Goal: Task Accomplishment & Management: Use online tool/utility

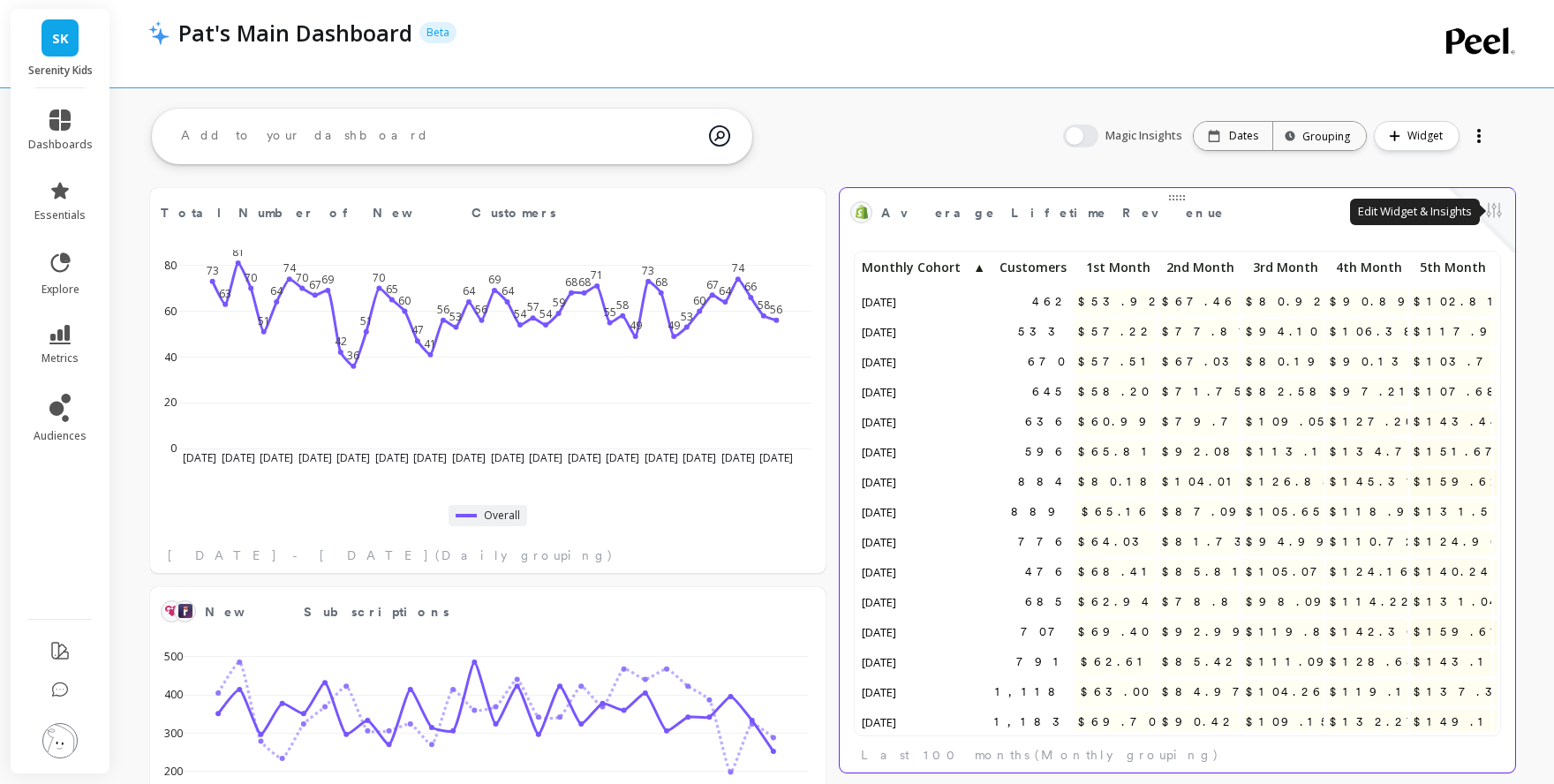
click at [1495, 213] on button at bounding box center [1493, 211] width 21 height 25
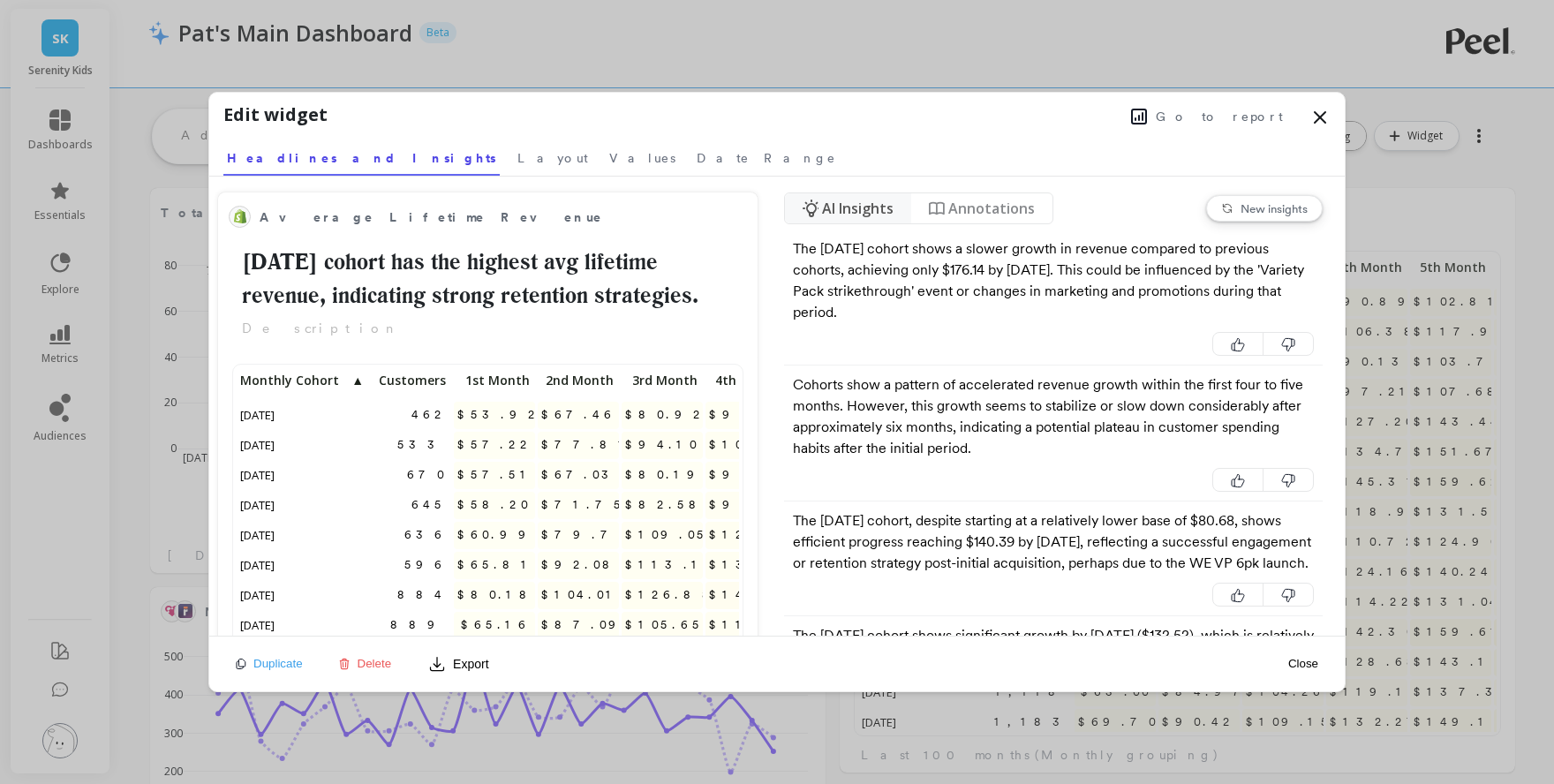
scroll to position [486, 501]
click at [1242, 121] on span "Go to report" at bounding box center [1219, 116] width 127 height 18
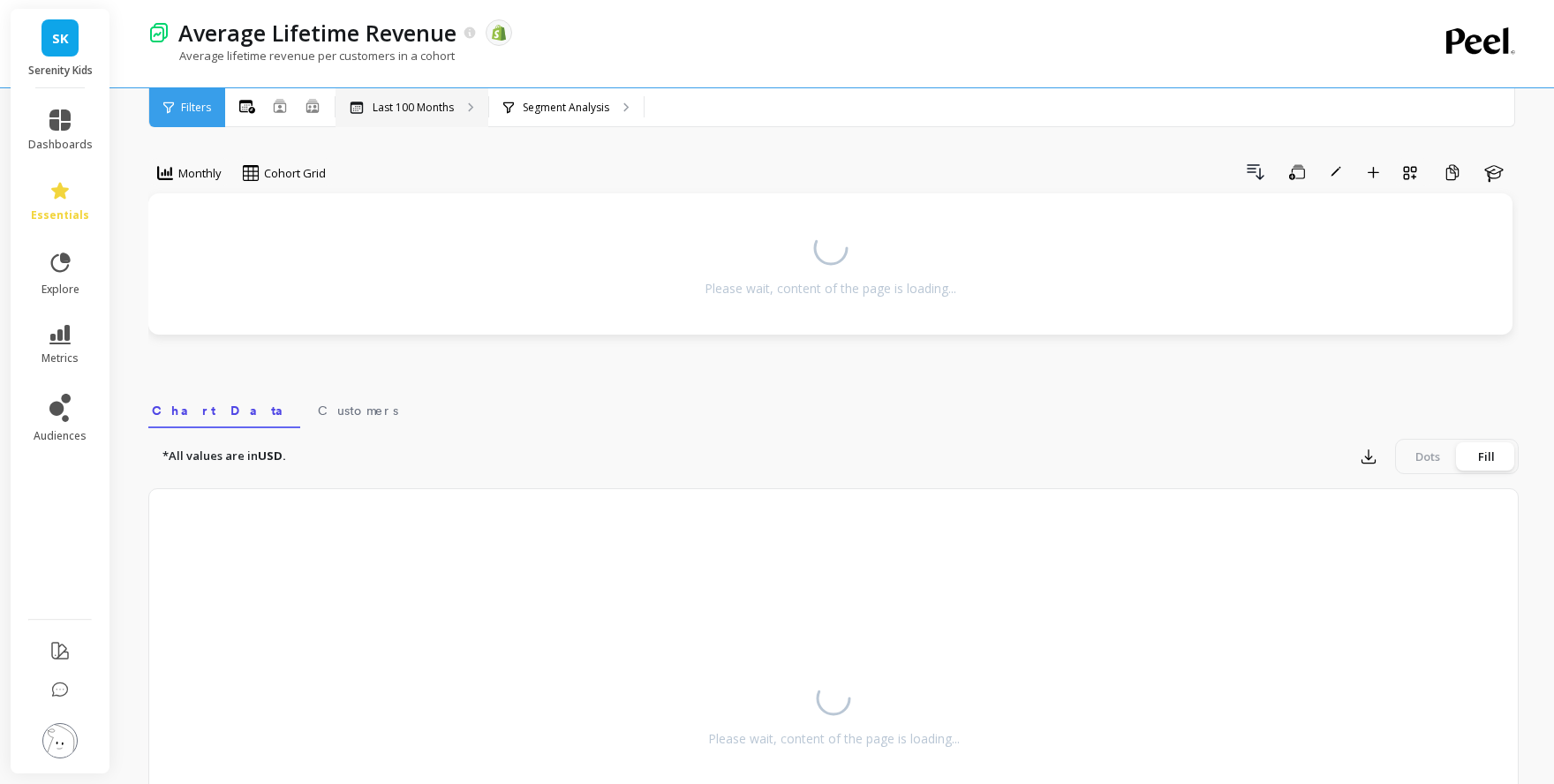
click at [447, 110] on p "Last 100 Months" at bounding box center [413, 107] width 81 height 14
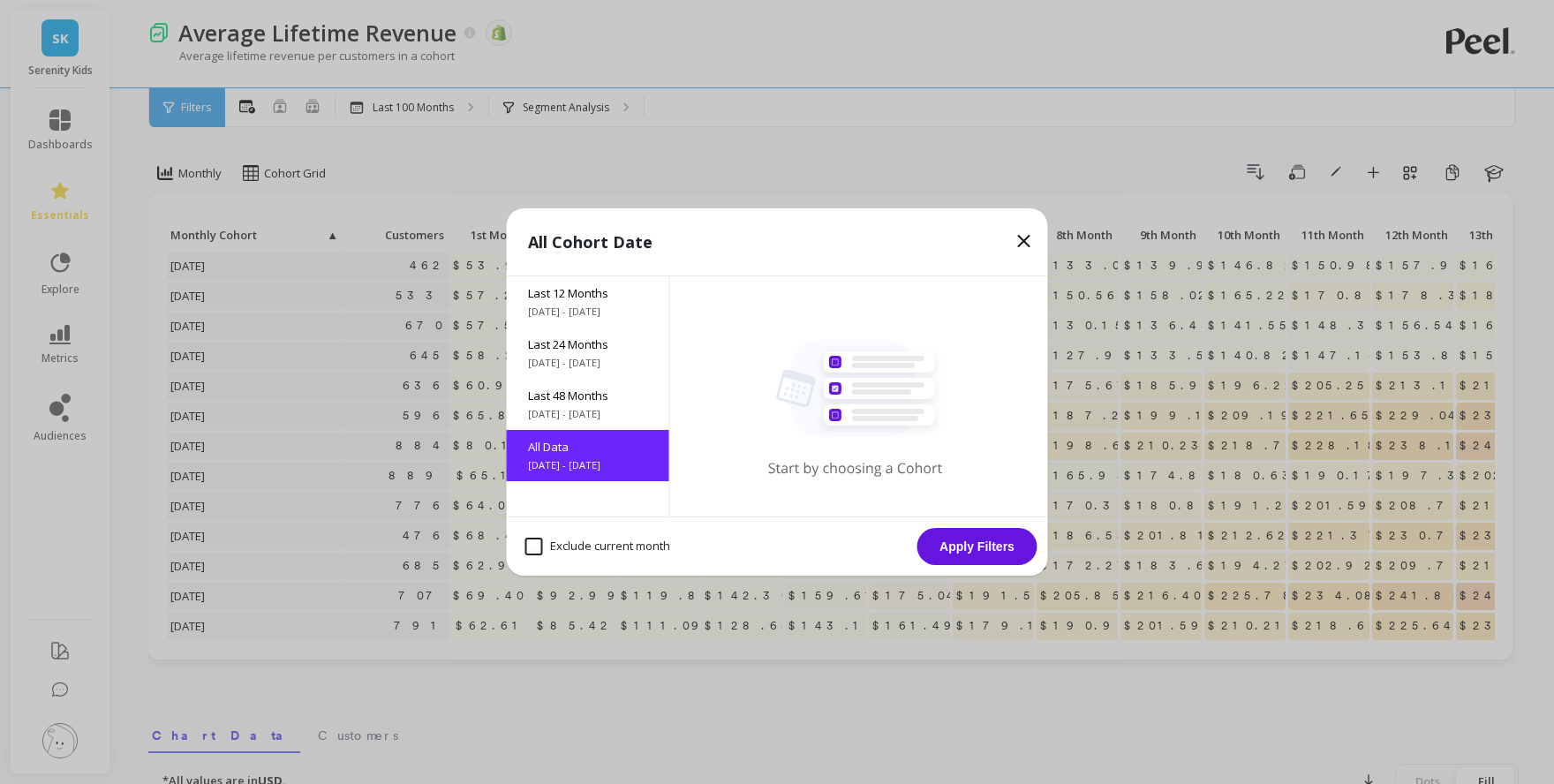
click at [571, 300] on span "Last 12 Months" at bounding box center [588, 292] width 120 height 16
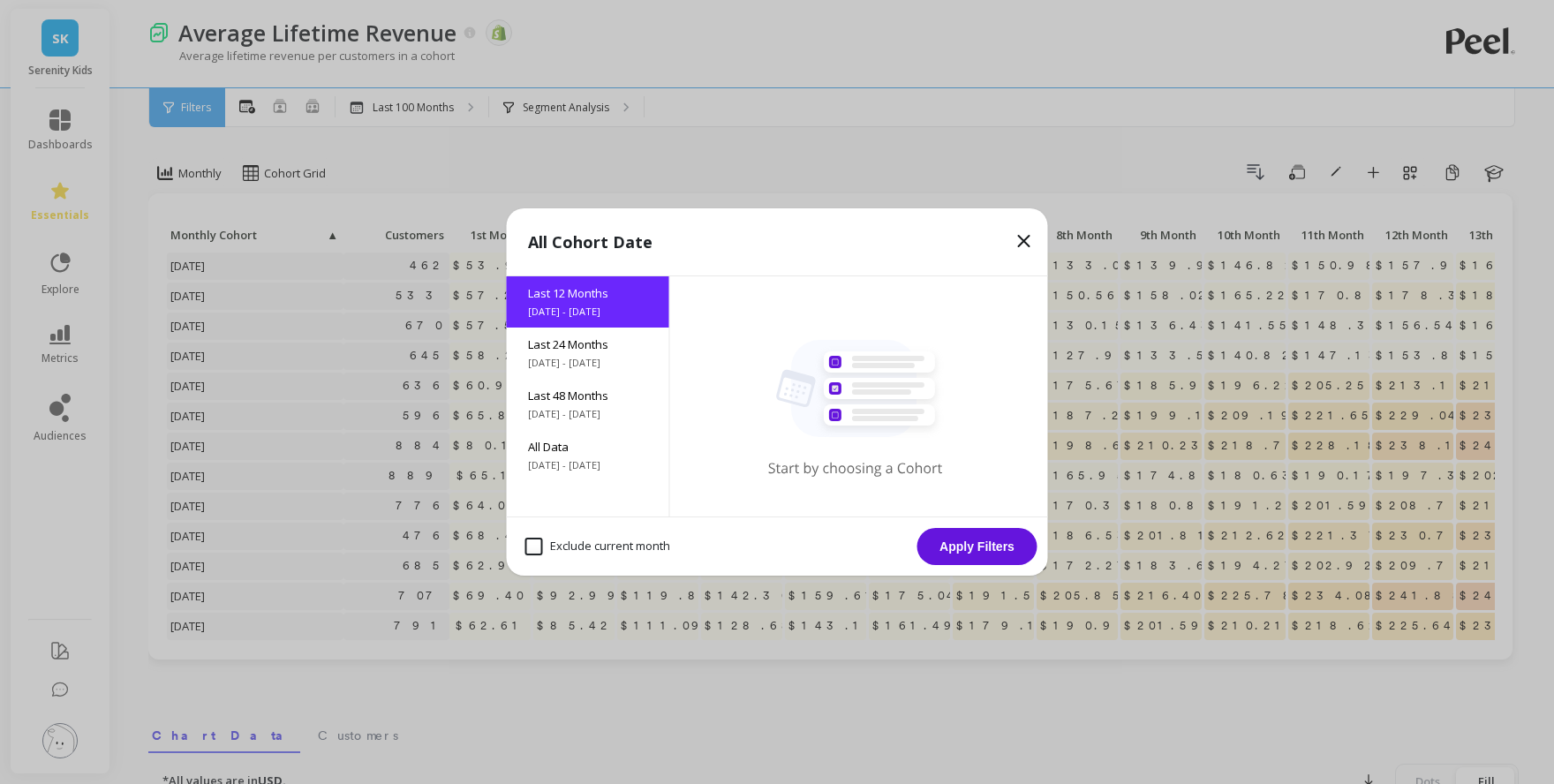
click at [984, 554] on button "Apply Filters" at bounding box center [977, 546] width 120 height 37
